Goal: Task Accomplishment & Management: Use online tool/utility

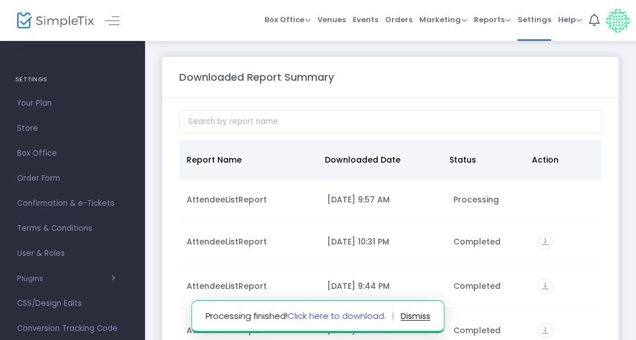
click at [346, 317] on link "Click here to download." at bounding box center [337, 316] width 98 height 12
